Goal: Task Accomplishment & Management: Use online tool/utility

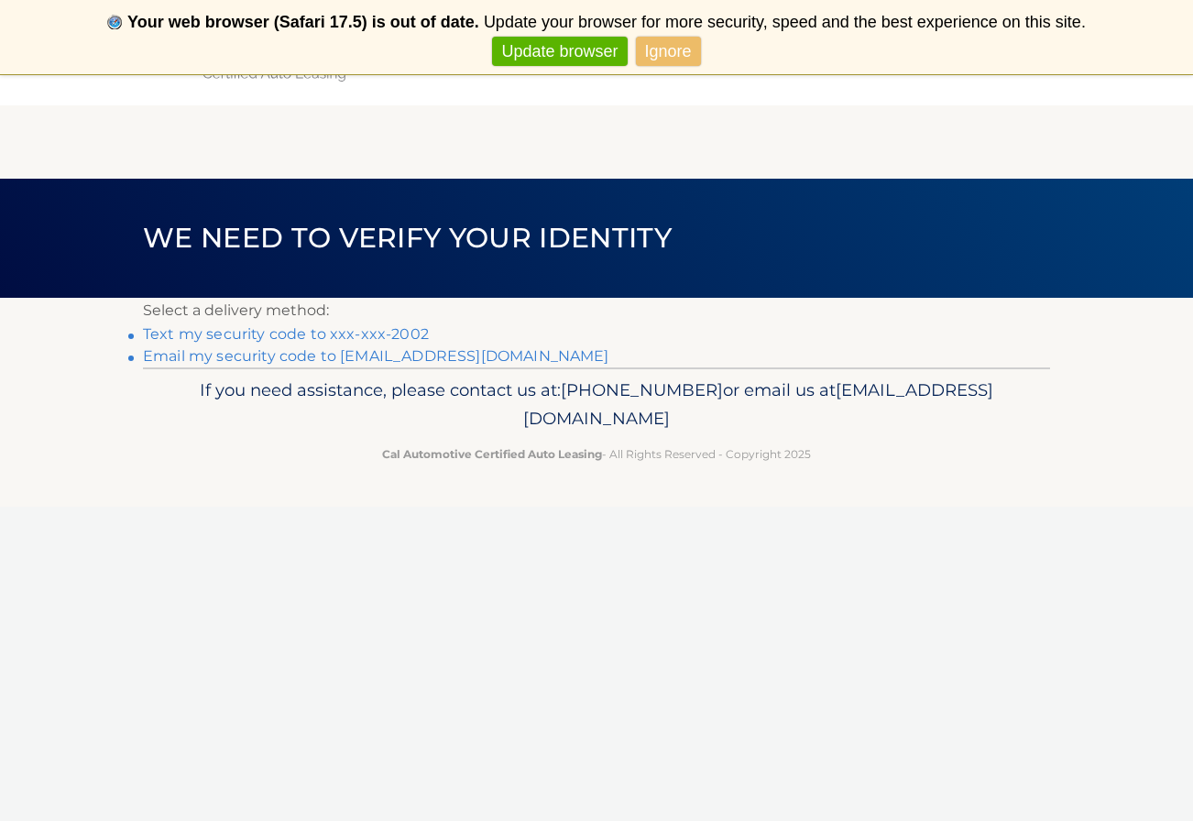
click at [460, 350] on link "Email my security code to b********@rochester.rr.com" at bounding box center [376, 355] width 467 height 17
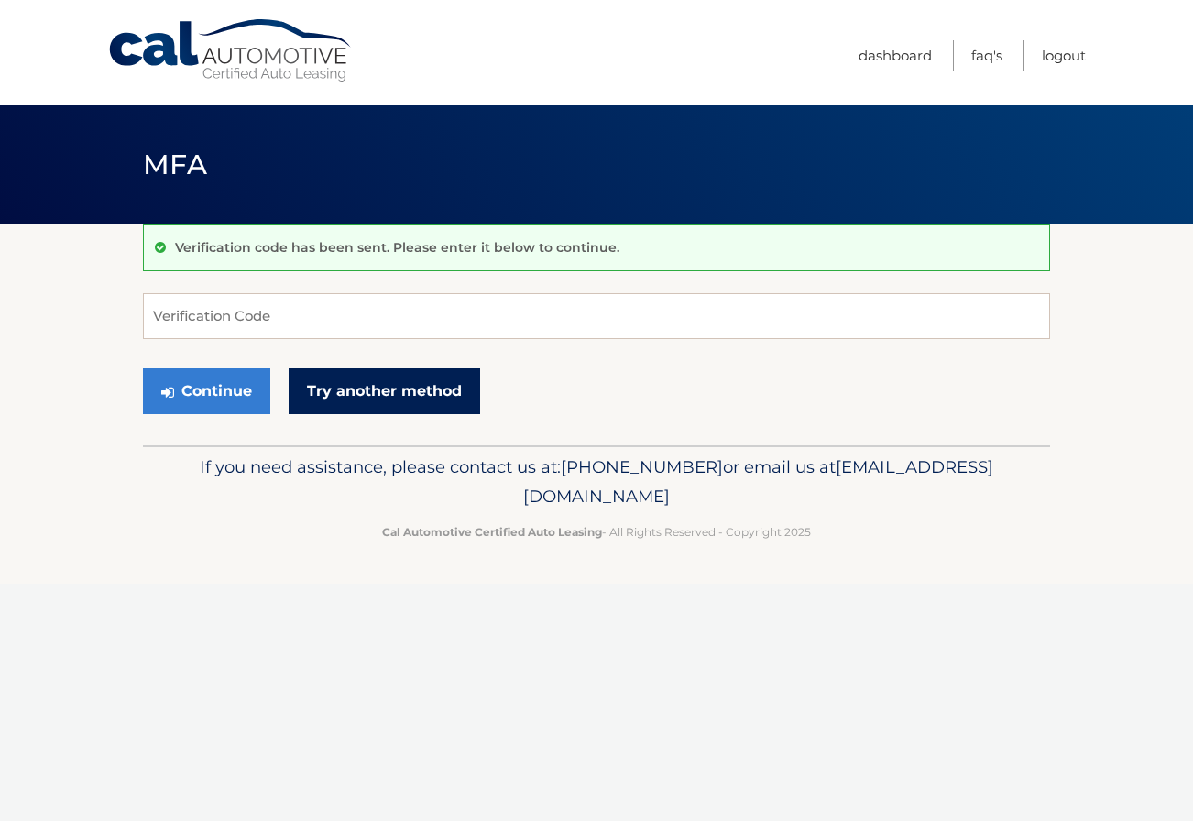
click at [374, 398] on link "Try another method" at bounding box center [385, 391] width 192 height 46
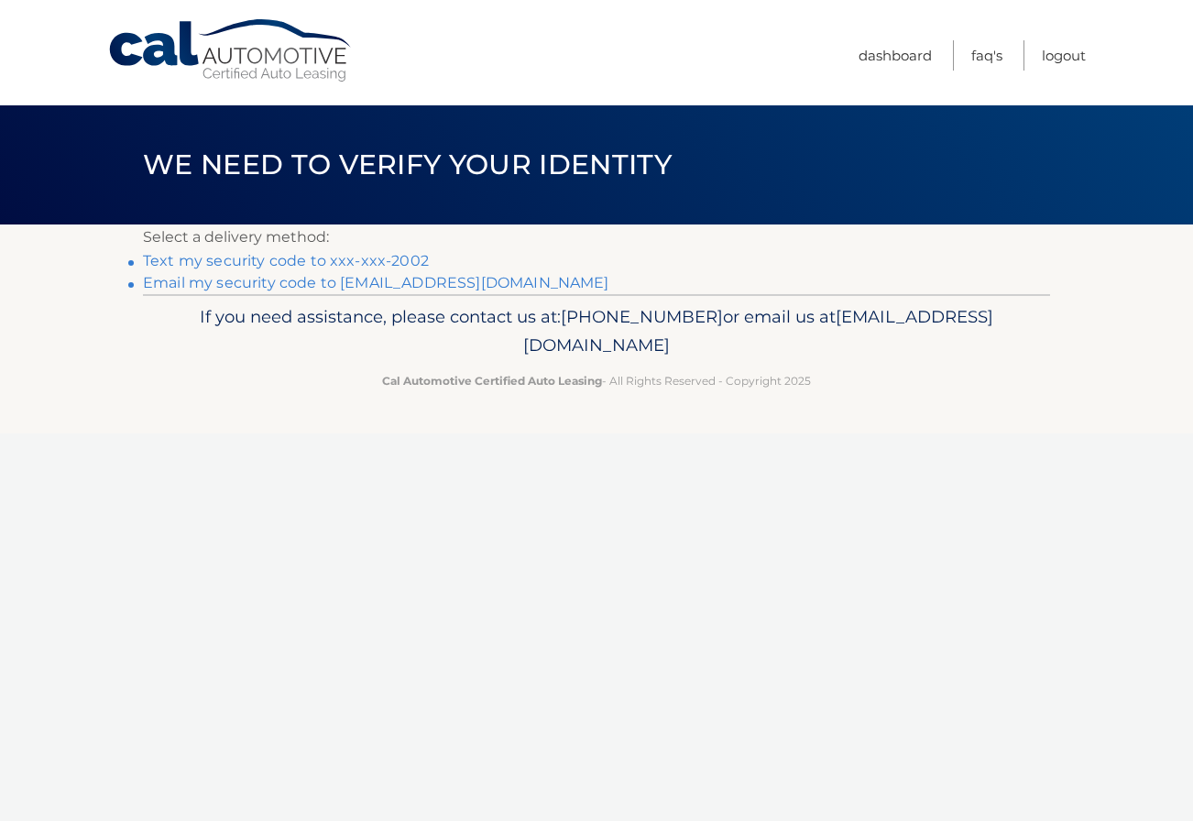
click at [356, 261] on link "Text my security code to xxx-xxx-2002" at bounding box center [286, 260] width 286 height 17
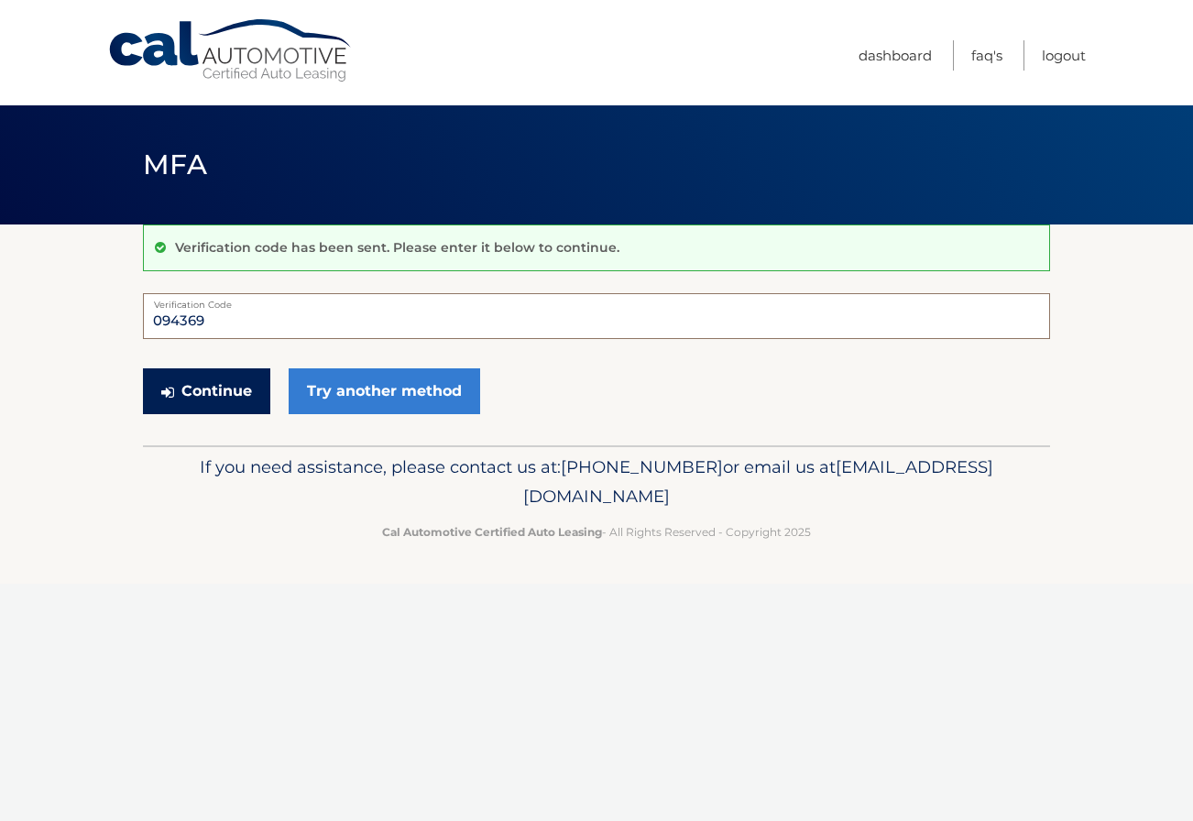
type input "094369"
click at [197, 385] on button "Continue" at bounding box center [206, 391] width 127 height 46
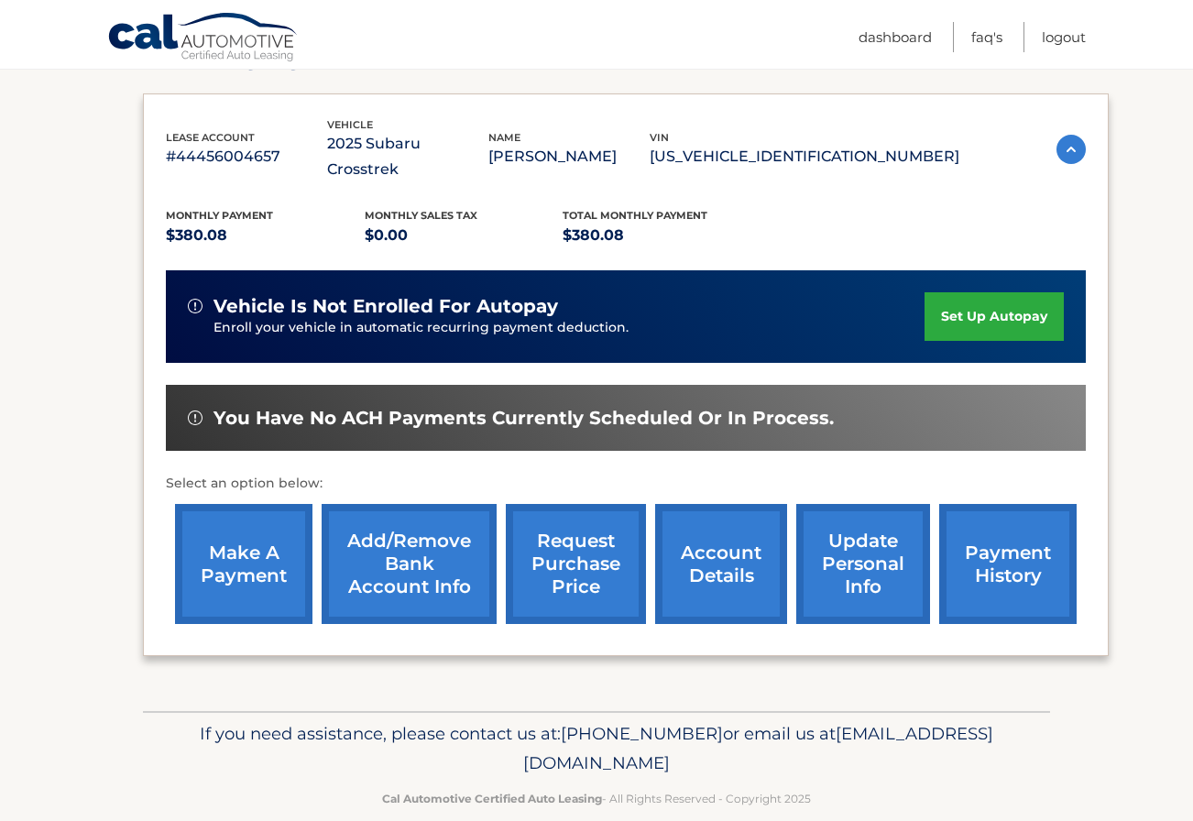
scroll to position [285, 0]
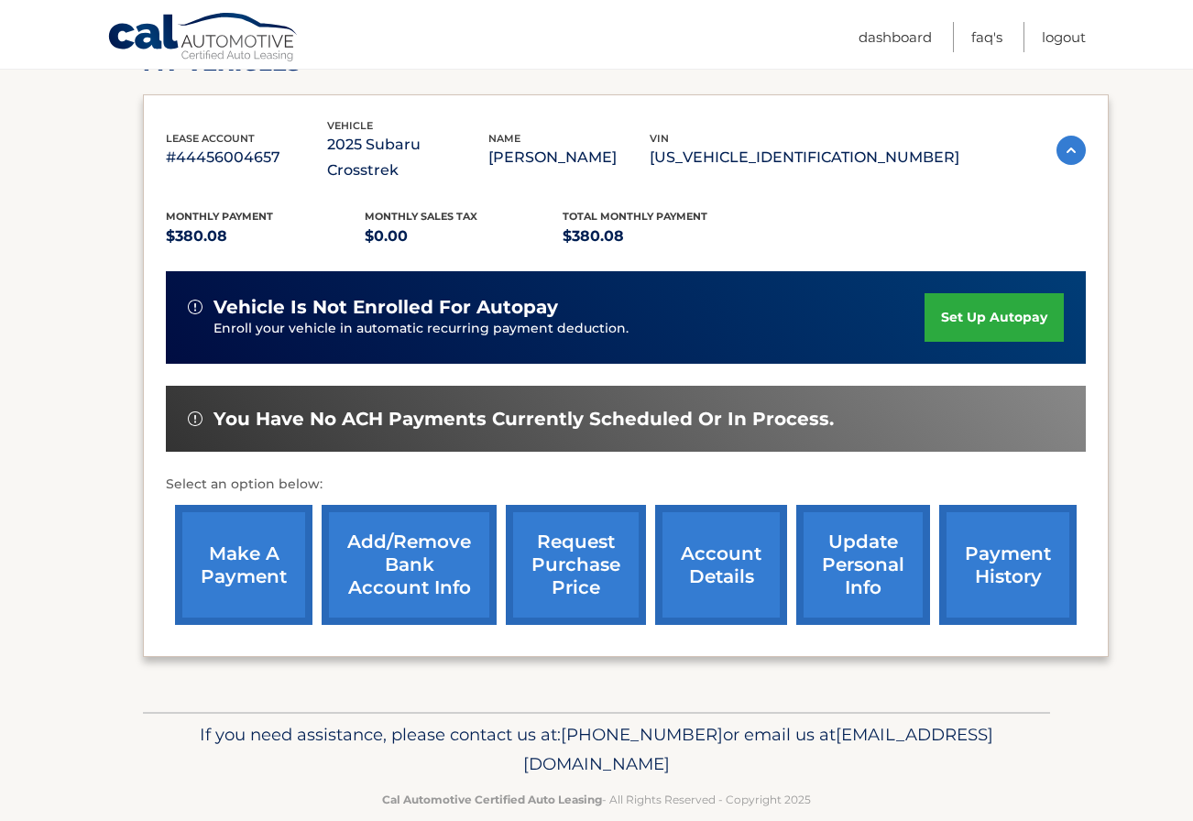
click at [248, 533] on link "make a payment" at bounding box center [243, 565] width 137 height 120
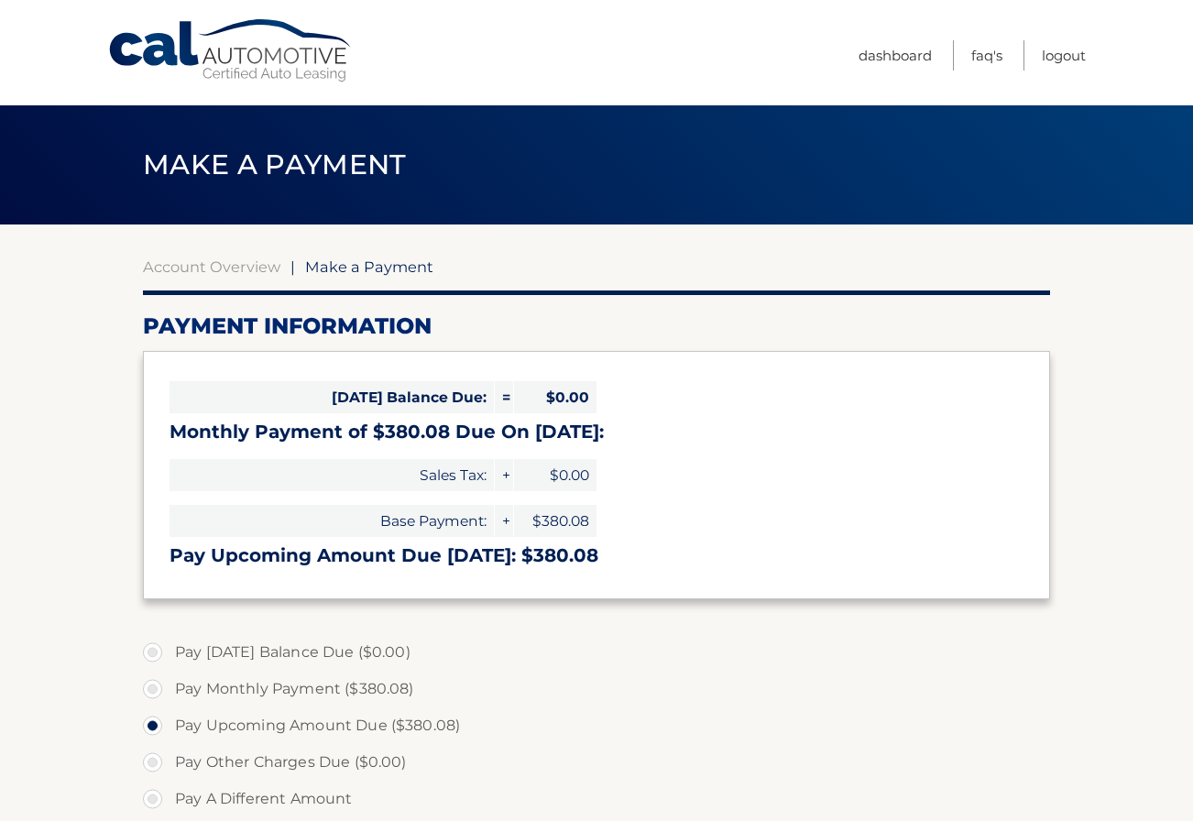
select select "ZjExN2ZiYzYtYzY2NC00MTk4LTgwM2UtYWE1ZWIzYzgzZmI4"
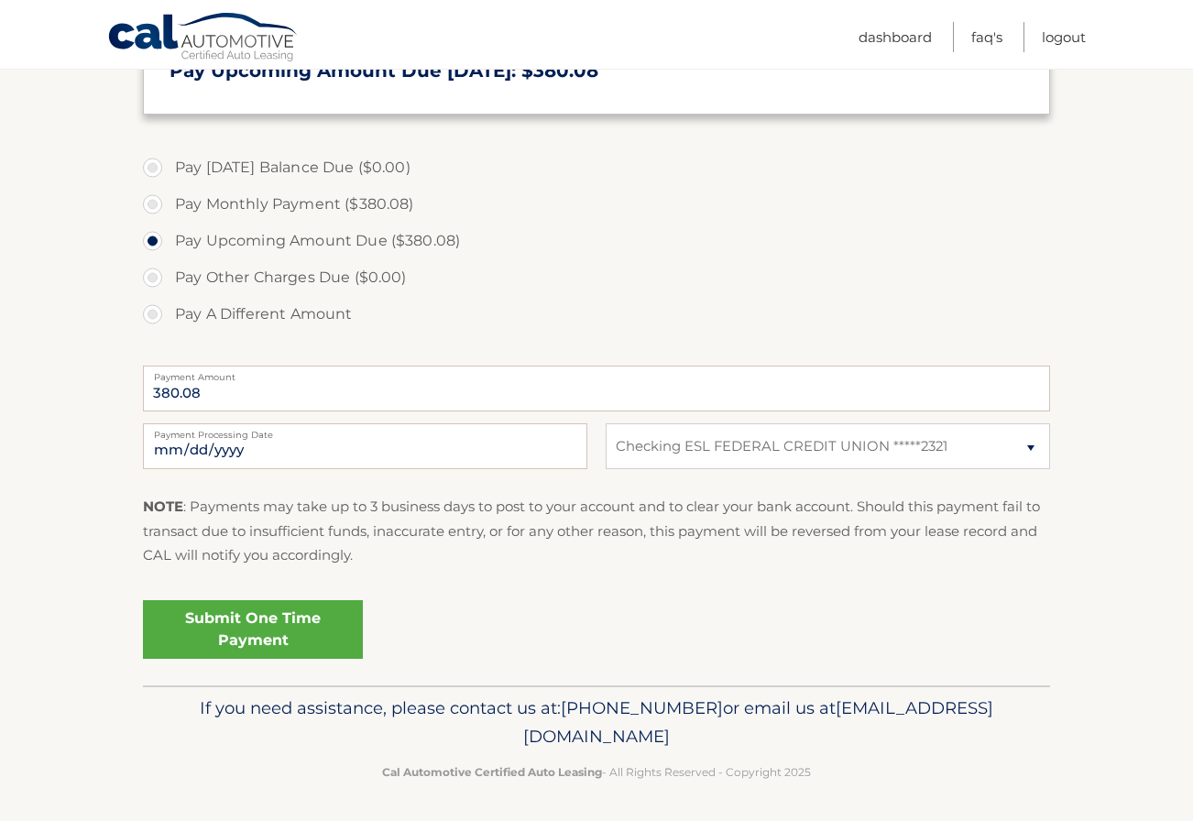
scroll to position [484, 0]
click at [266, 627] on link "Submit One Time Payment" at bounding box center [253, 630] width 220 height 59
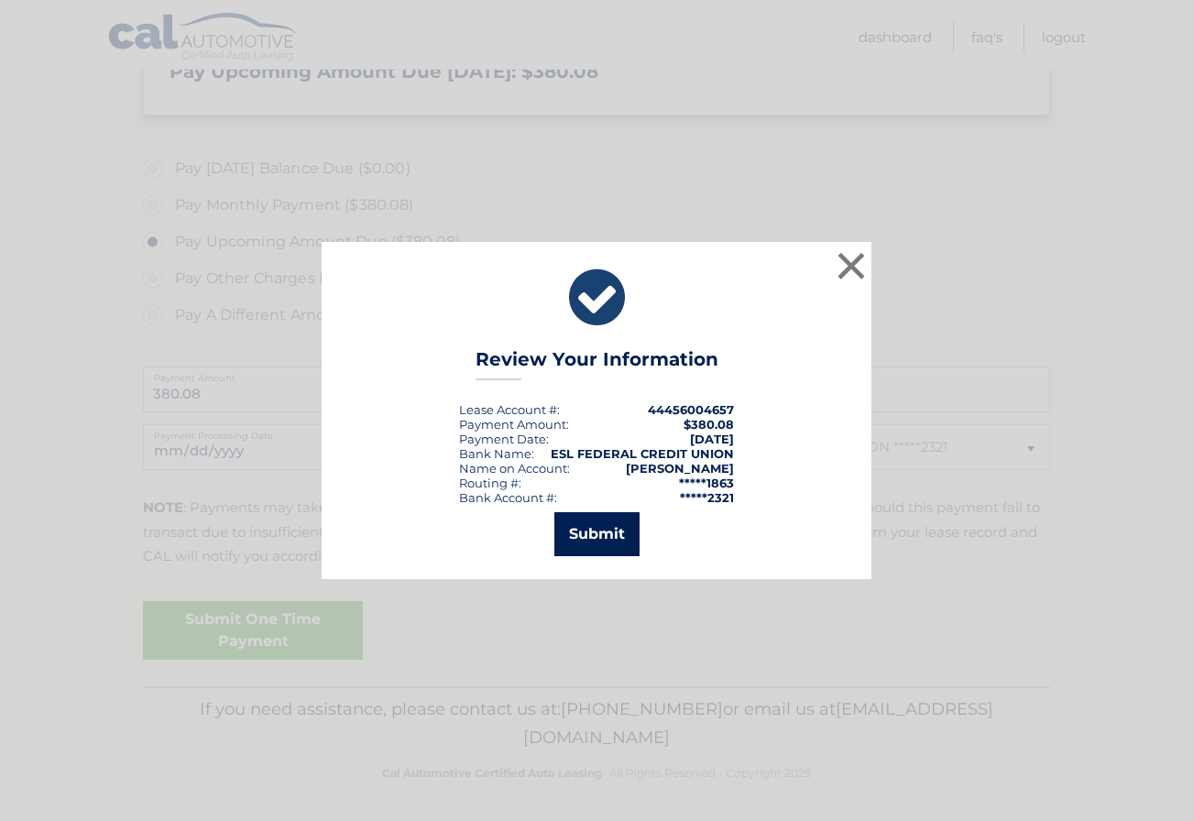
click at [601, 525] on button "Submit" at bounding box center [597, 534] width 85 height 44
